Goal: Transaction & Acquisition: Purchase product/service

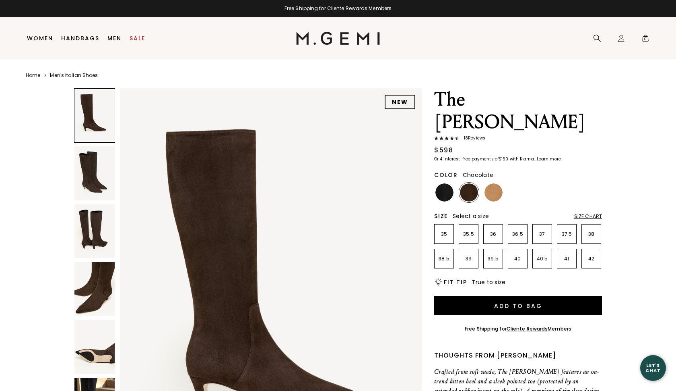
click at [97, 185] on img at bounding box center [94, 173] width 40 height 54
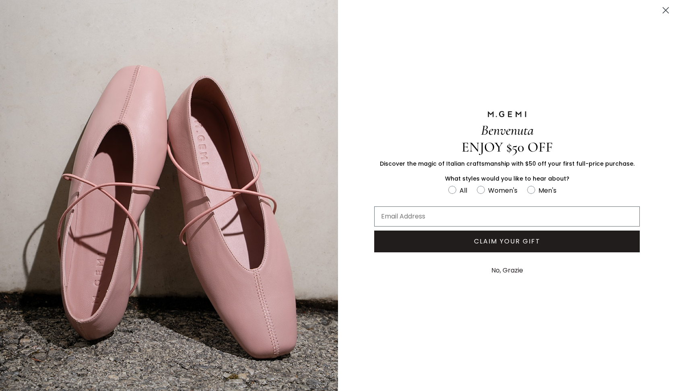
click at [667, 10] on icon "Close dialog" at bounding box center [666, 11] width 6 height 6
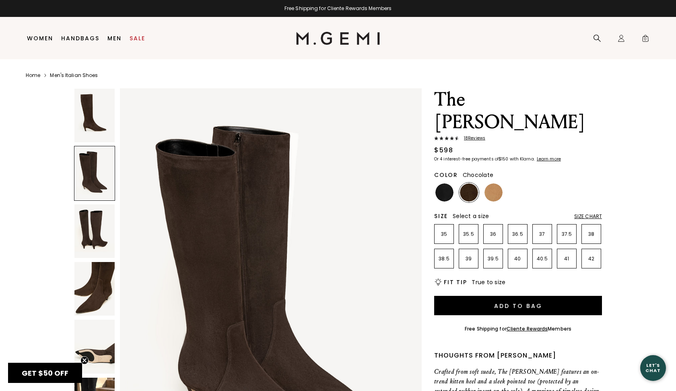
click at [341, 210] on img at bounding box center [271, 289] width 302 height 403
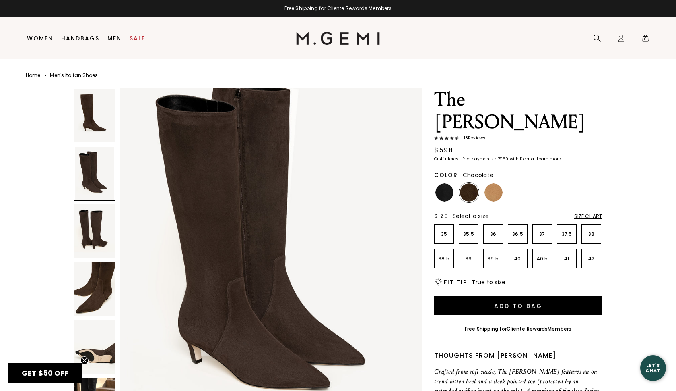
scroll to position [455, 0]
click at [95, 290] on img at bounding box center [94, 289] width 40 height 54
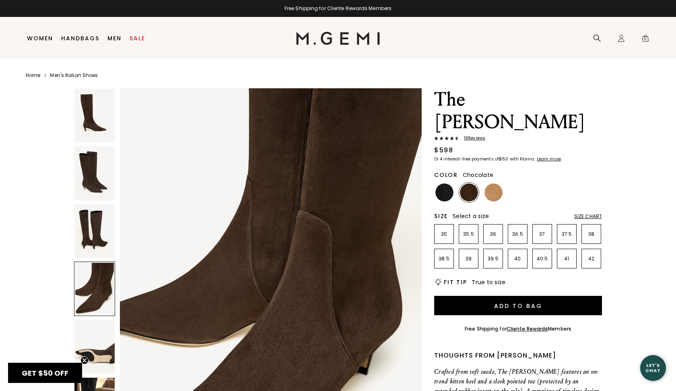
click at [99, 341] on img at bounding box center [94, 346] width 40 height 54
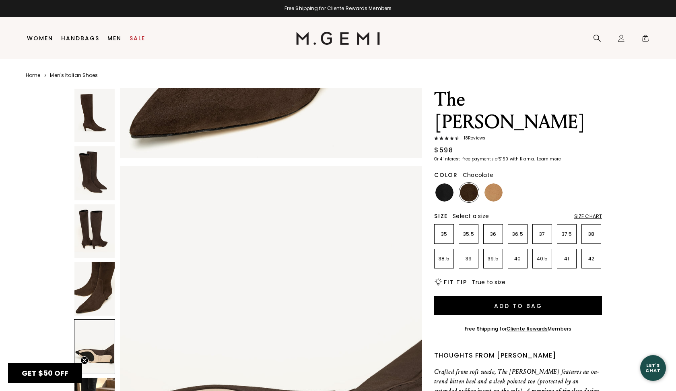
scroll to position [1643, 0]
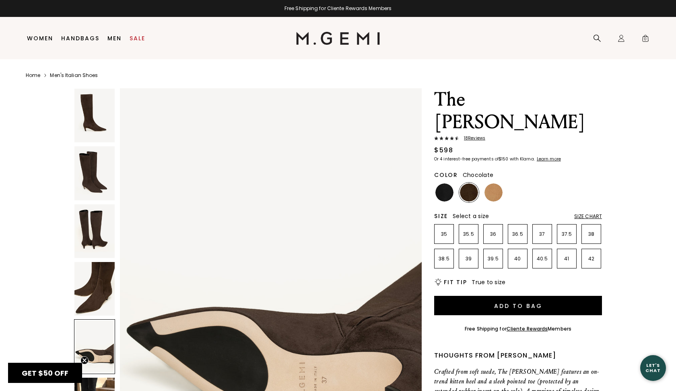
click at [90, 124] on img at bounding box center [94, 116] width 40 height 54
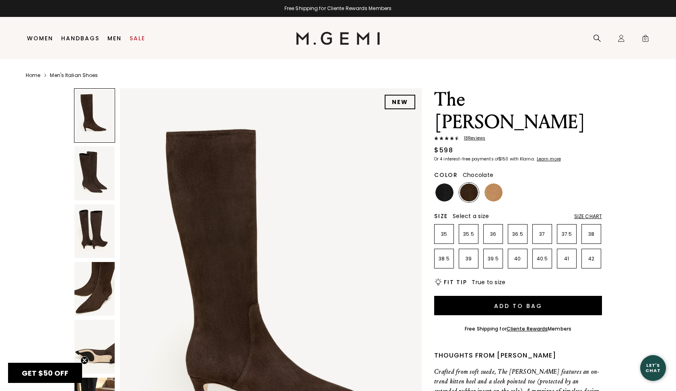
click at [459, 279] on h2 "Fit Tip" at bounding box center [455, 282] width 23 height 6
click at [481, 278] on span "True to size" at bounding box center [489, 282] width 34 height 8
click at [652, 304] on section "Home Men's Italian Shoes NEW The [PERSON_NAME] 18 Review s $598 Or 4 interest-f…" at bounding box center [338, 338] width 676 height 558
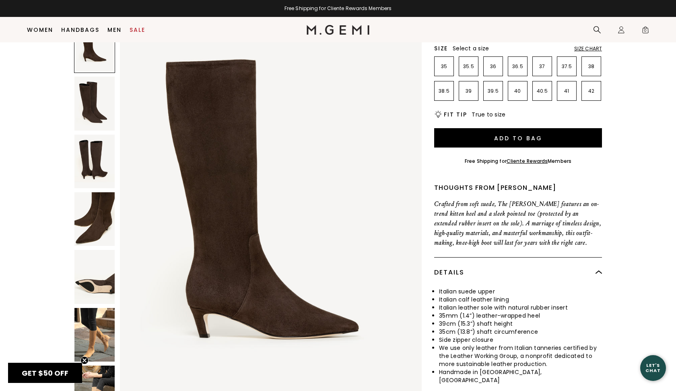
scroll to position [151, 0]
click at [99, 307] on img at bounding box center [94, 334] width 40 height 54
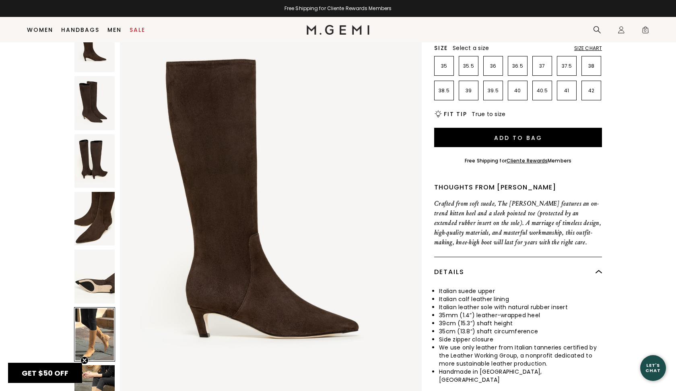
scroll to position [2053, 0]
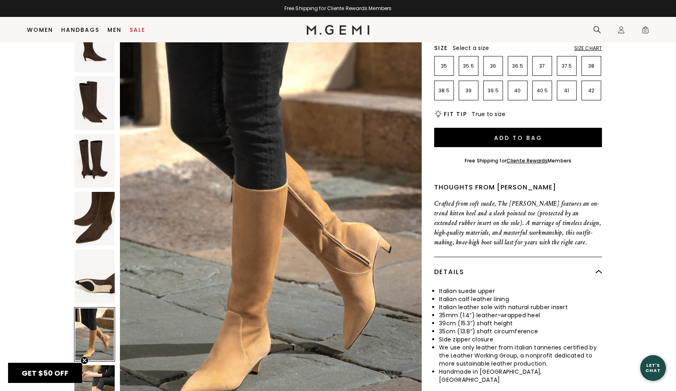
click at [95, 365] on img at bounding box center [94, 392] width 40 height 54
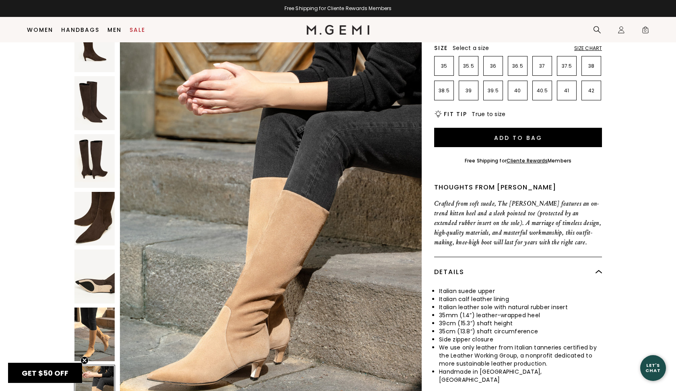
click at [621, 261] on div "NEW The [PERSON_NAME] 18 Review s $598 Or 4 interest-free payments of $150 with…" at bounding box center [338, 171] width 625 height 502
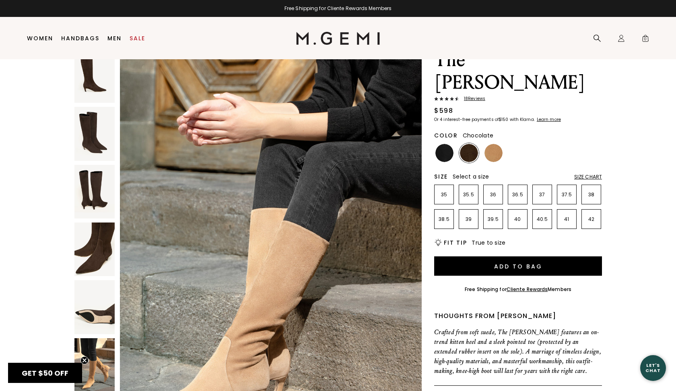
scroll to position [0, 0]
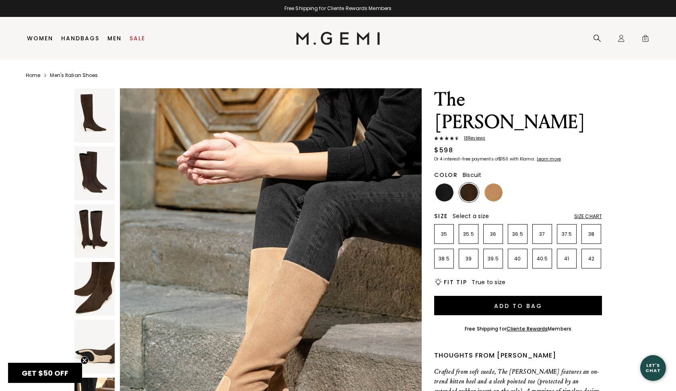
click at [491, 183] on img at bounding box center [494, 192] width 18 height 18
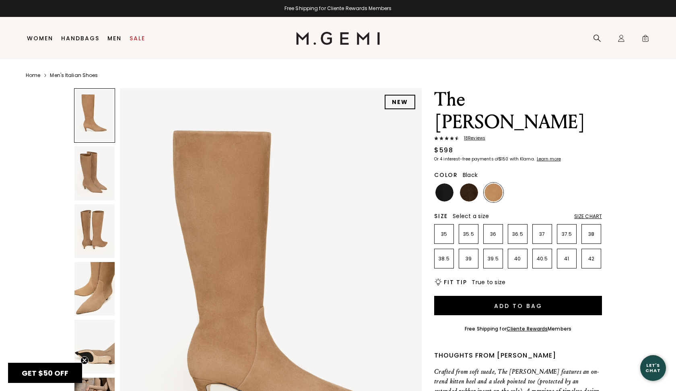
click at [442, 183] on img at bounding box center [445, 192] width 18 height 18
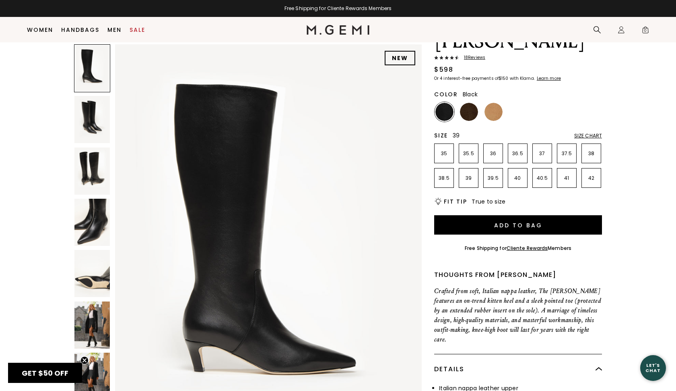
scroll to position [63, 0]
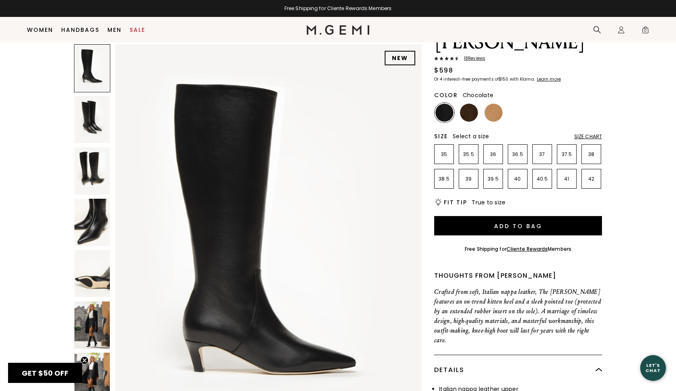
click at [468, 103] on img at bounding box center [469, 112] width 18 height 18
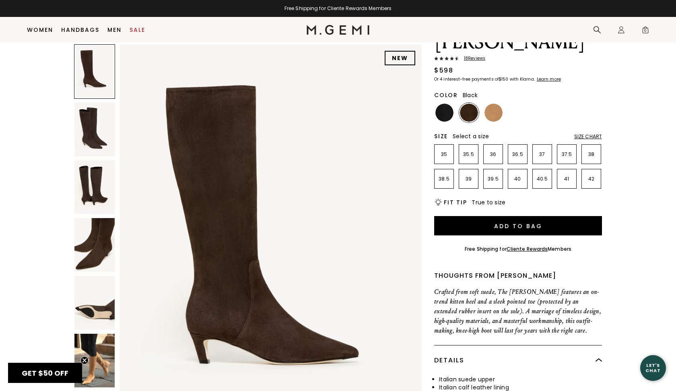
click at [444, 103] on img at bounding box center [445, 112] width 18 height 18
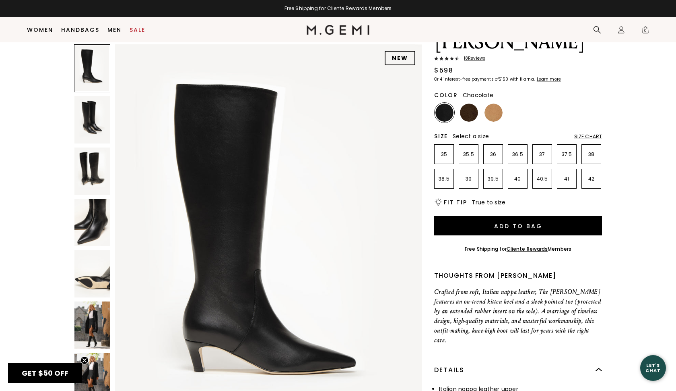
click at [467, 103] on img at bounding box center [469, 112] width 18 height 18
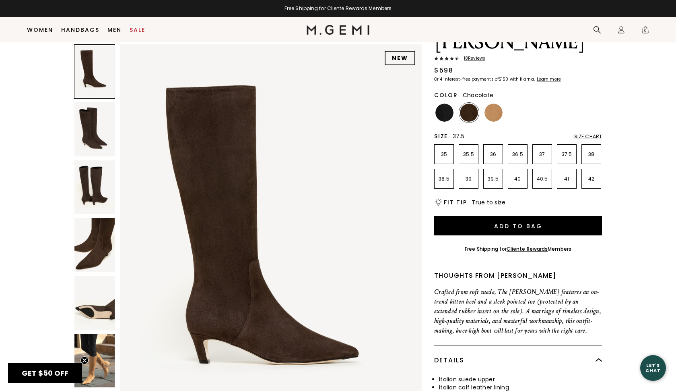
click at [570, 151] on p "37.5" at bounding box center [567, 154] width 19 height 6
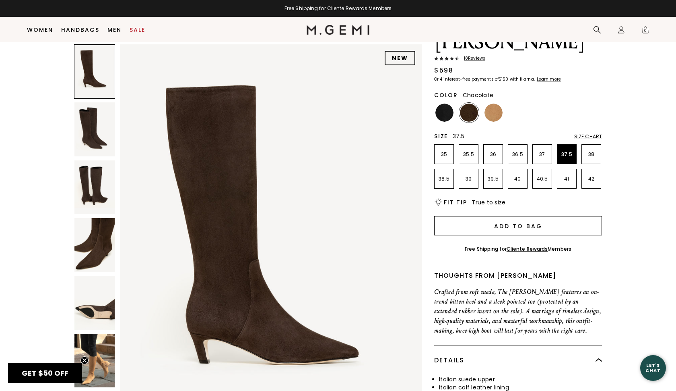
click at [544, 216] on button "Add to Bag" at bounding box center [518, 225] width 168 height 19
